Goal: Task Accomplishment & Management: Use online tool/utility

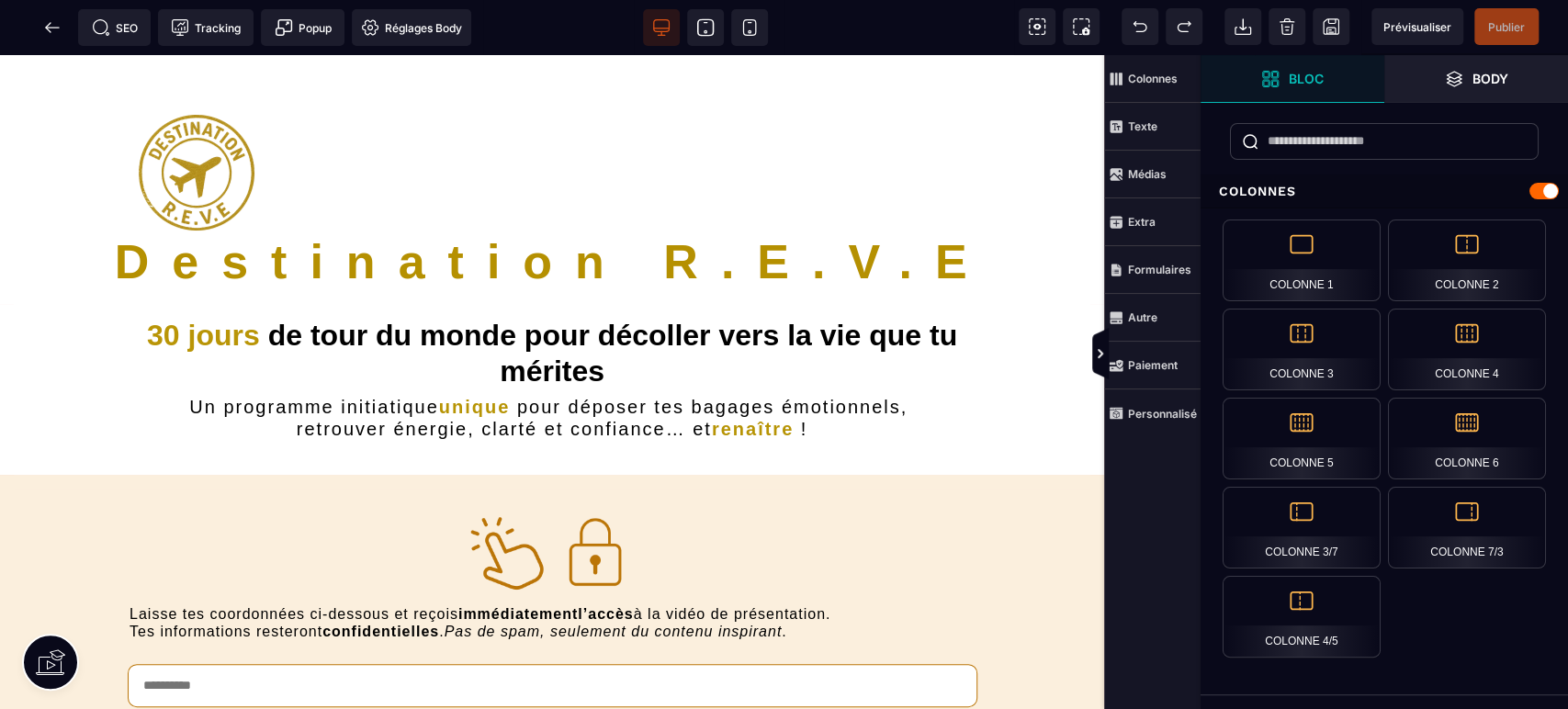
click at [116, 20] on span "SEO" at bounding box center [115, 28] width 46 height 19
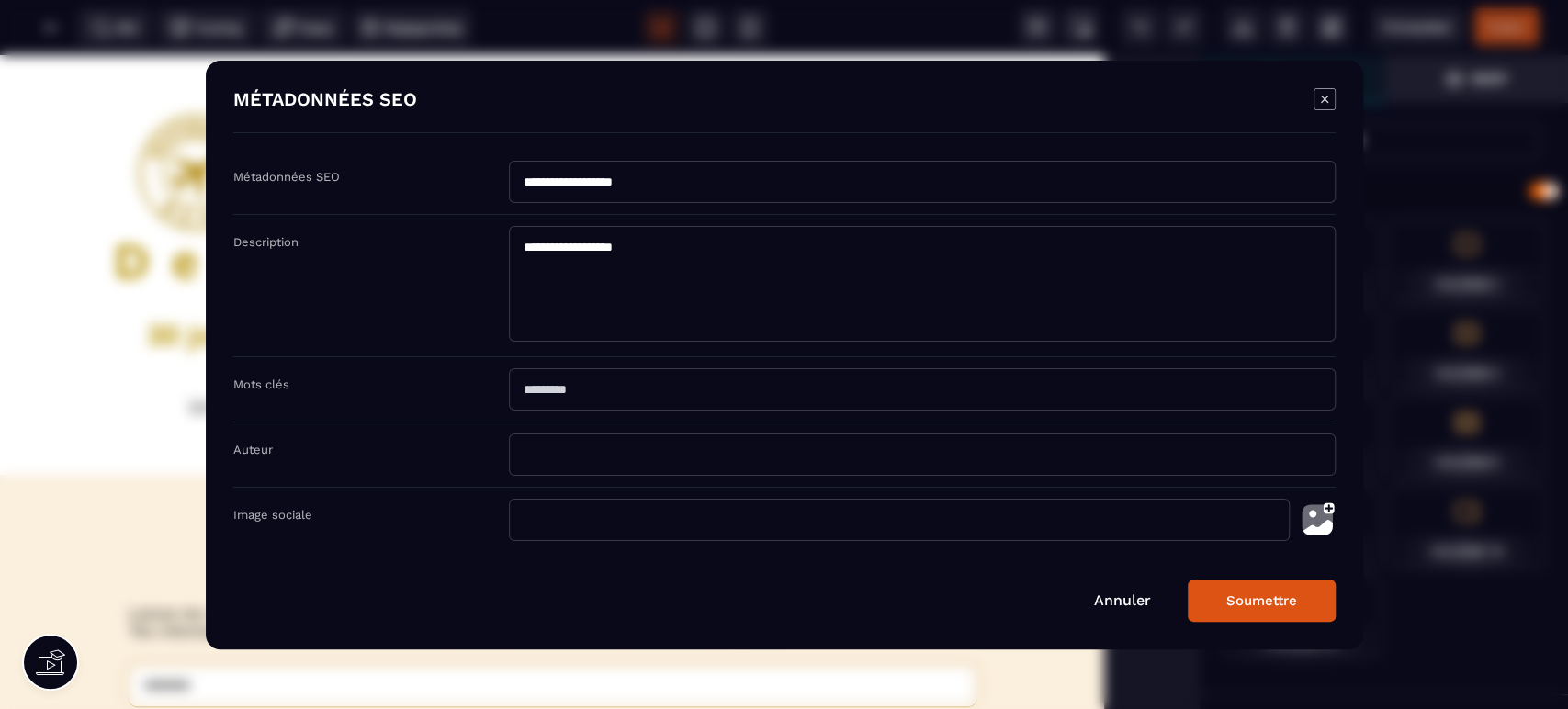
drag, startPoint x: 682, startPoint y: 184, endPoint x: 460, endPoint y: 175, distance: 222.2
click at [460, 175] on div "**********" at bounding box center [784, 188] width 1102 height 55
click at [1128, 613] on div "Annuler Soumettre" at bounding box center [784, 601] width 1102 height 43
click at [1131, 602] on link "Annuler" at bounding box center [1122, 600] width 57 height 18
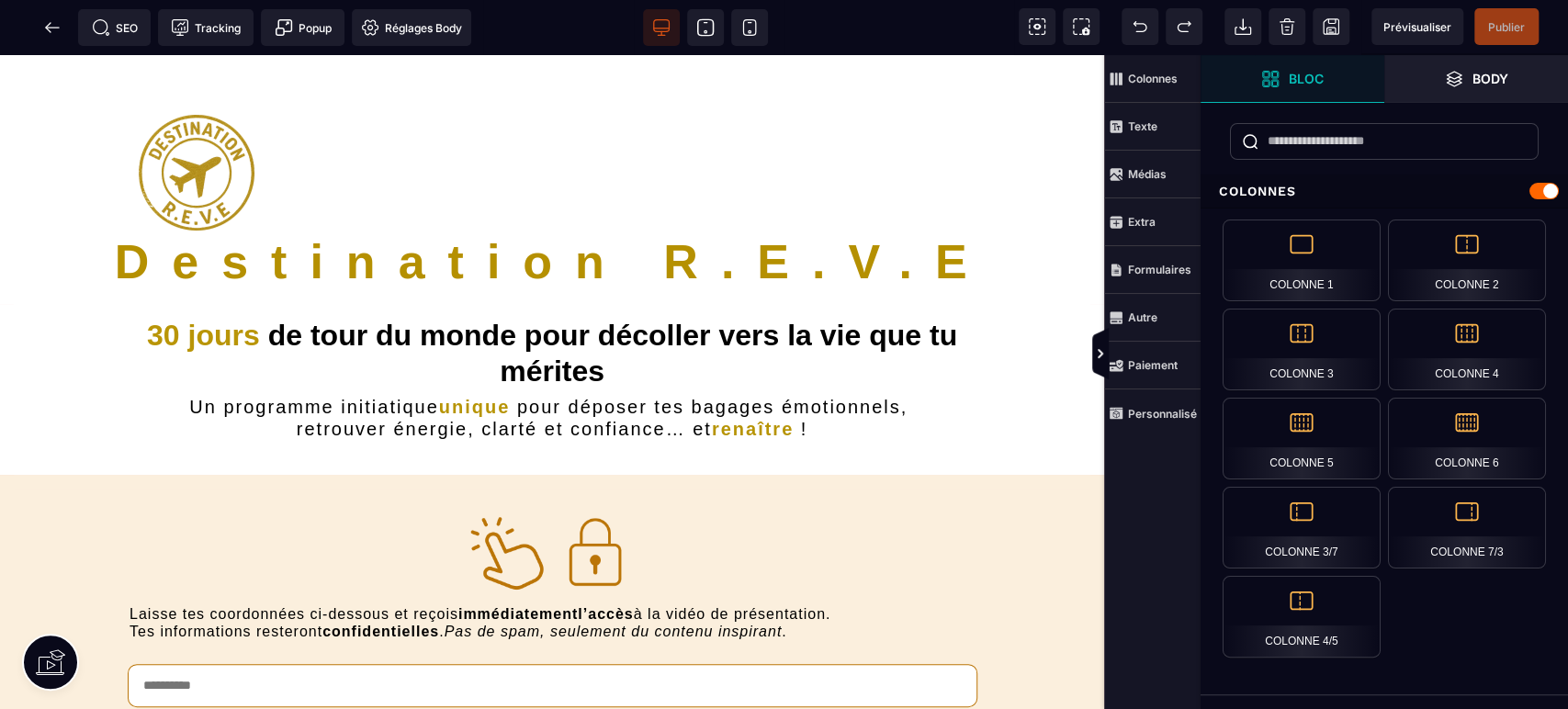
click at [45, 39] on span at bounding box center [53, 28] width 37 height 37
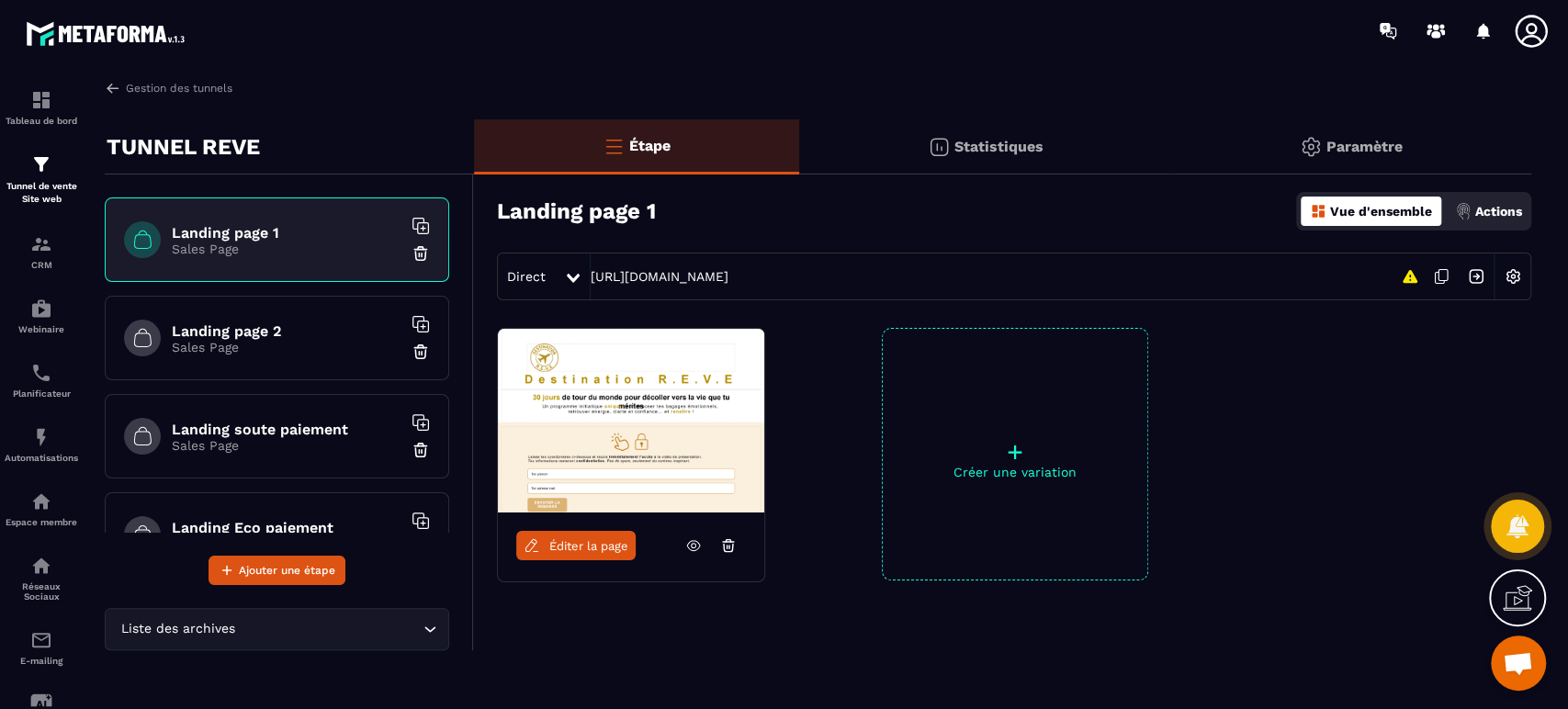
click at [264, 329] on h6 "Landing page 2" at bounding box center [287, 330] width 229 height 18
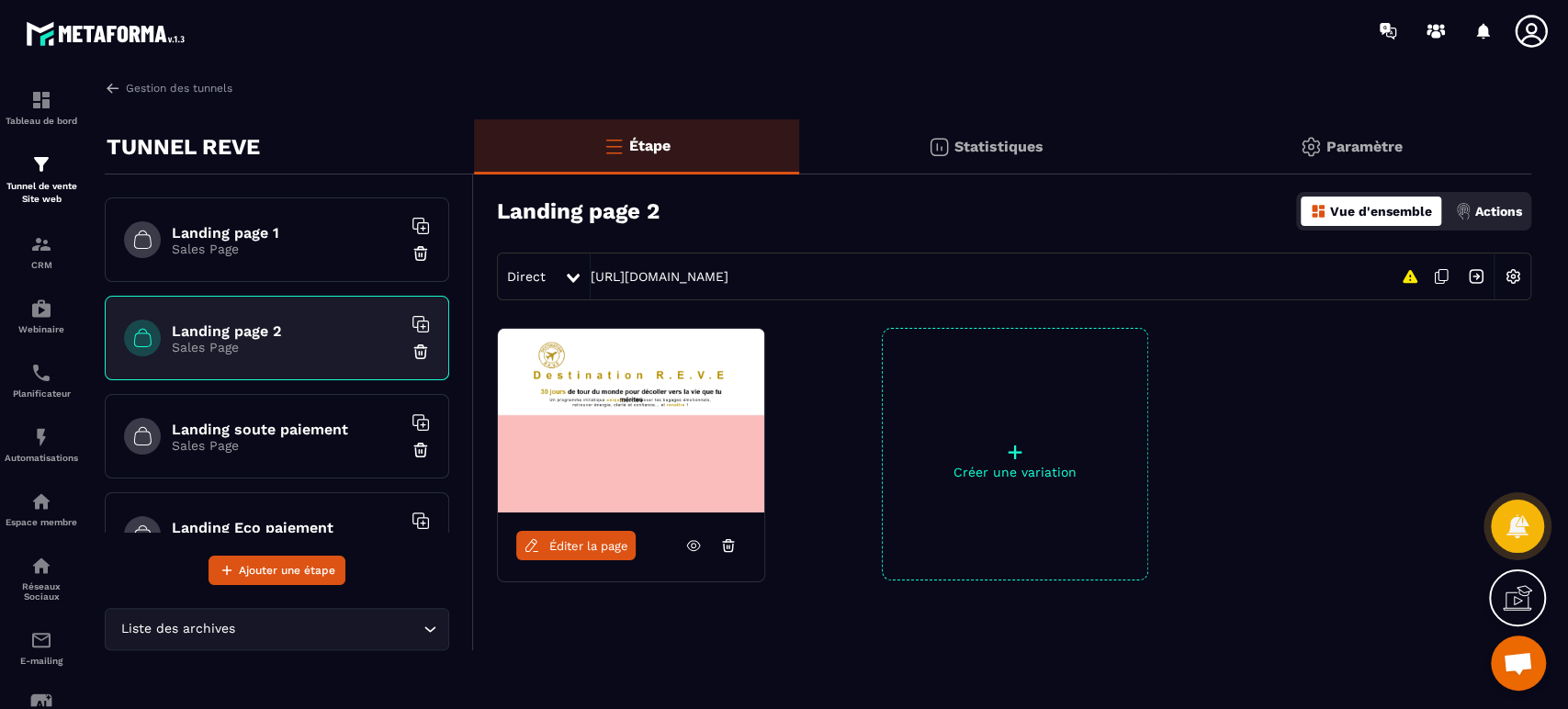
click at [610, 548] on span "Éditer la page" at bounding box center [588, 546] width 79 height 14
